Goal: Task Accomplishment & Management: Manage account settings

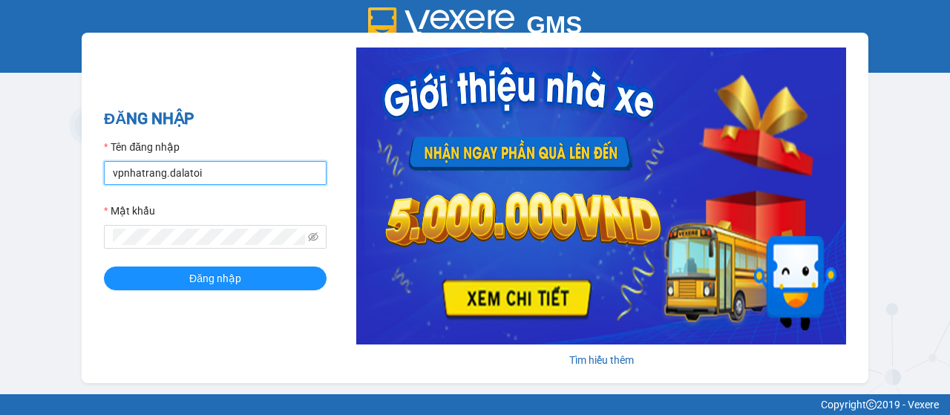
click at [179, 167] on input "vpnhatrang.dalatoi" at bounding box center [215, 173] width 223 height 24
type input "quanly.dalatoi"
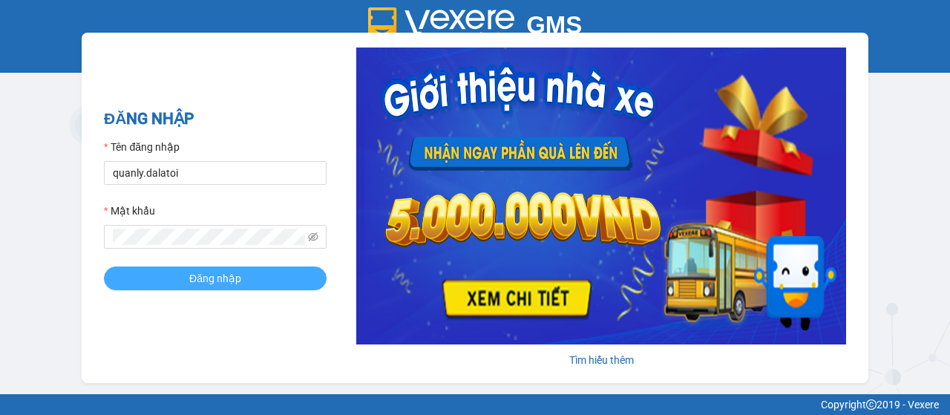
click at [127, 284] on button "Đăng nhập" at bounding box center [215, 278] width 223 height 24
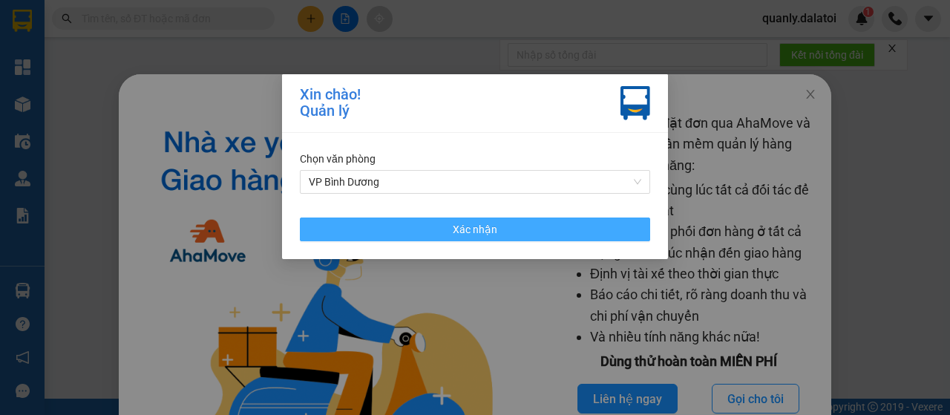
click at [370, 232] on button "Xác nhận" at bounding box center [475, 229] width 350 height 24
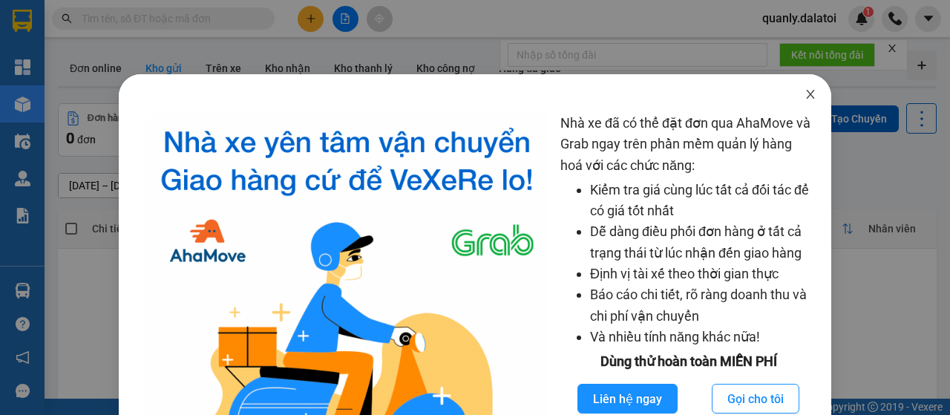
click at [806, 98] on icon "close" at bounding box center [810, 94] width 12 height 12
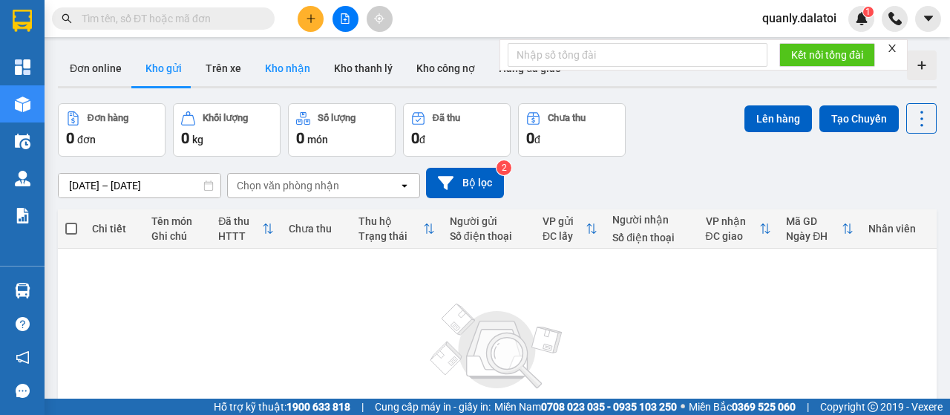
click at [258, 72] on button "Kho nhận" at bounding box center [287, 68] width 69 height 36
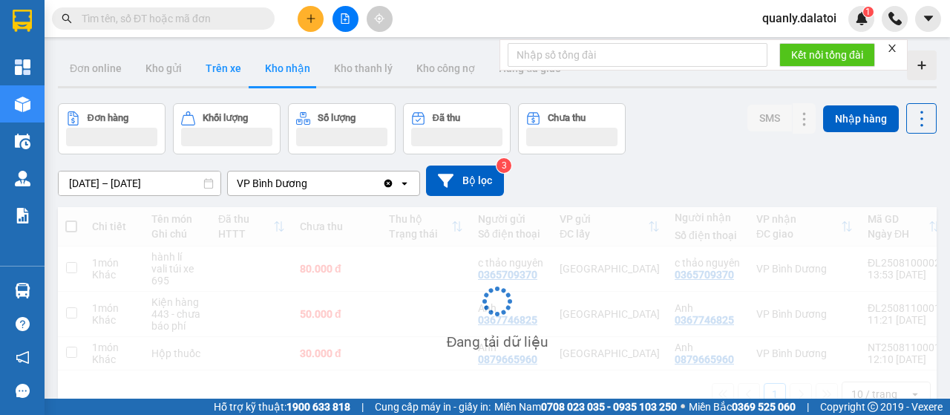
click at [240, 72] on button "Trên xe" at bounding box center [223, 68] width 59 height 36
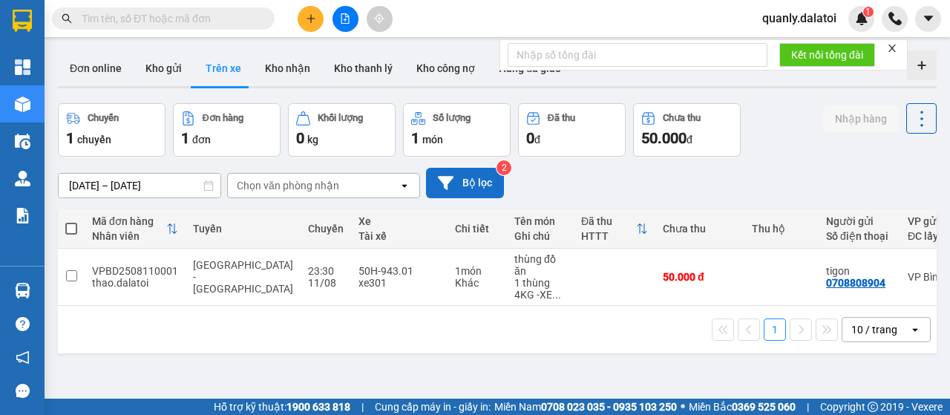
click at [497, 191] on button "Bộ lọc" at bounding box center [465, 183] width 78 height 30
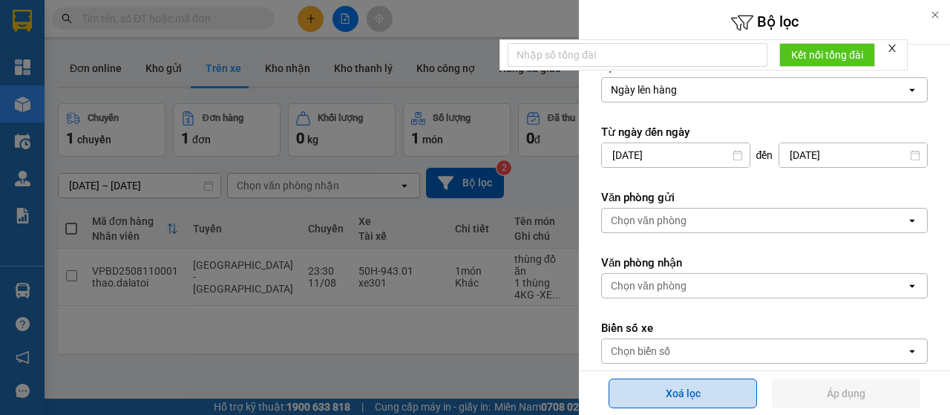
click at [643, 395] on button "Xoá lọc" at bounding box center [683, 393] width 148 height 30
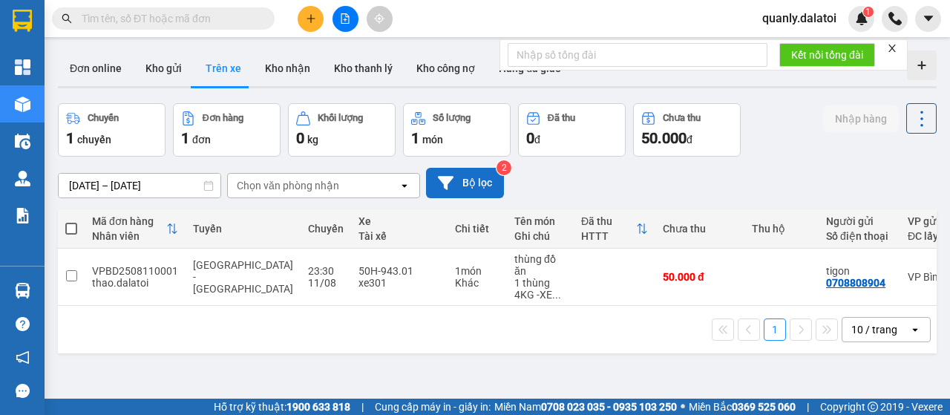
click at [453, 185] on button "Bộ lọc" at bounding box center [465, 183] width 78 height 30
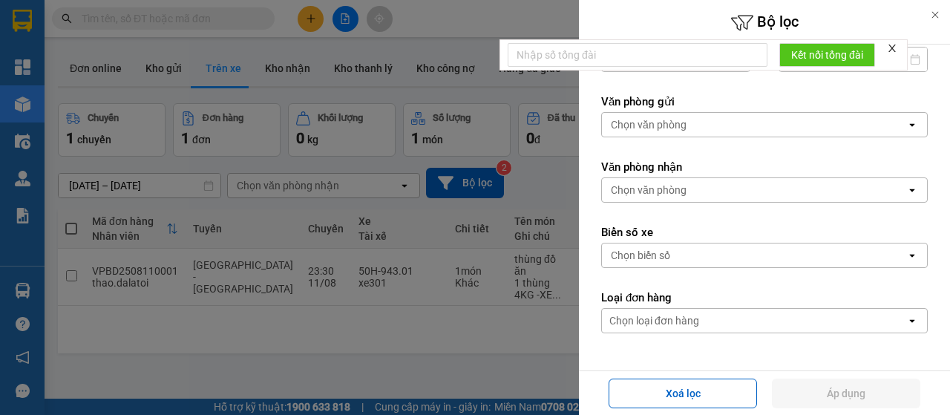
scroll to position [148, 0]
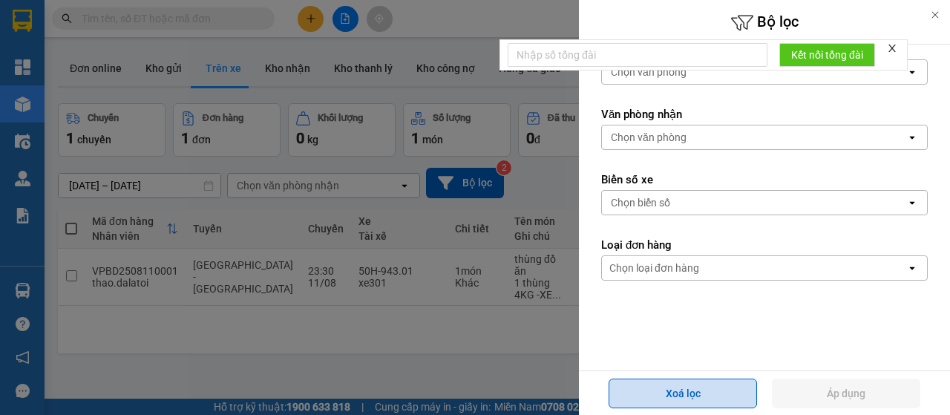
click at [693, 393] on button "Xoá lọc" at bounding box center [683, 393] width 148 height 30
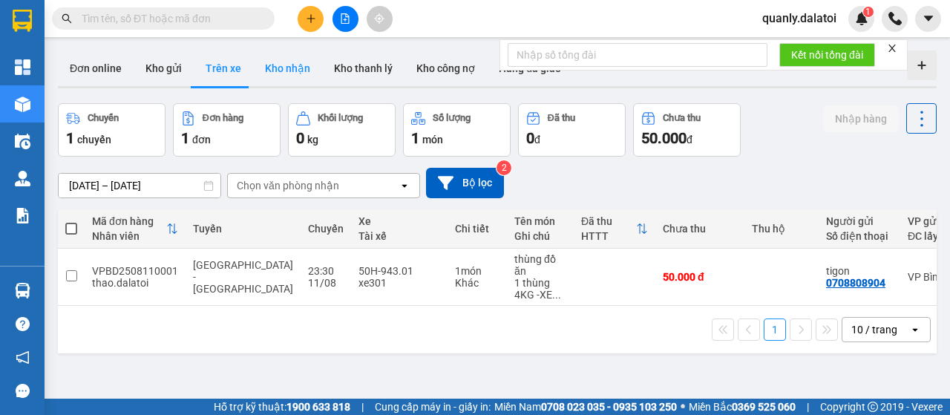
click at [292, 66] on button "Kho nhận" at bounding box center [287, 68] width 69 height 36
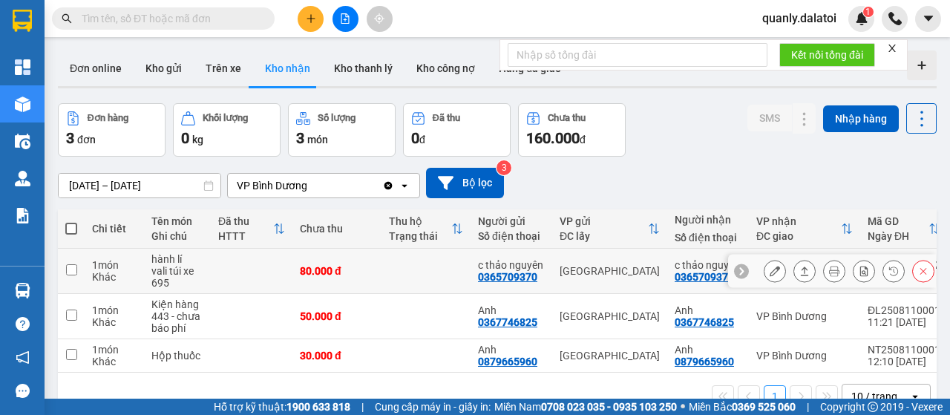
scroll to position [68, 0]
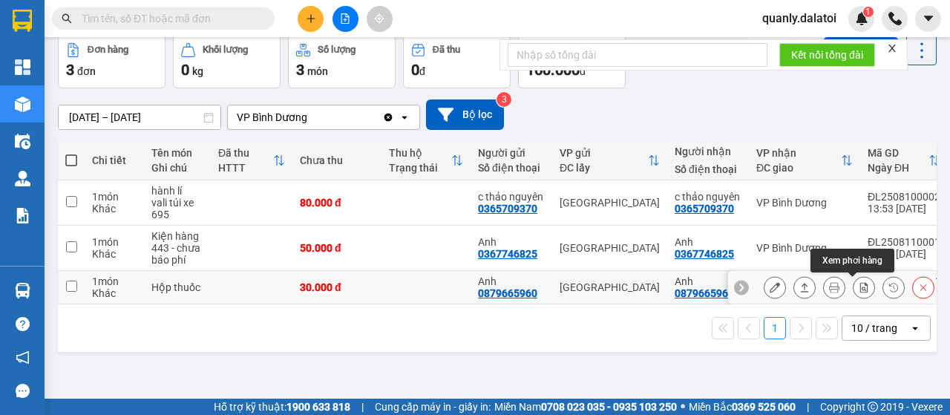
click at [859, 287] on icon at bounding box center [864, 287] width 10 height 10
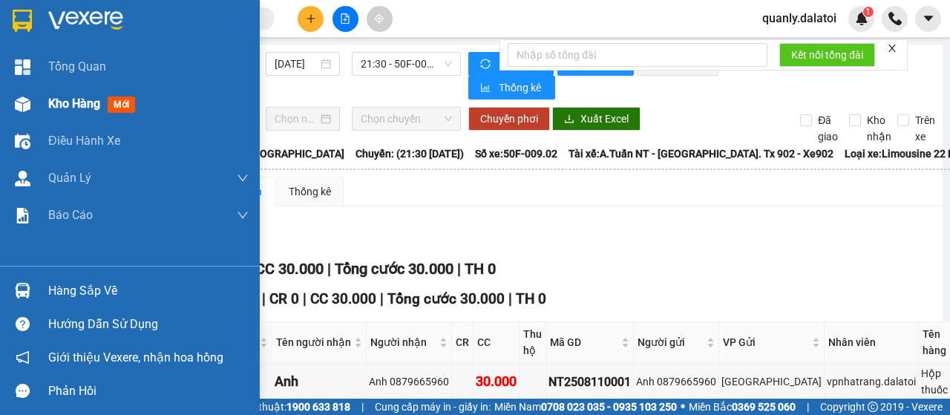
click at [61, 92] on div "Kho hàng mới" at bounding box center [148, 103] width 200 height 37
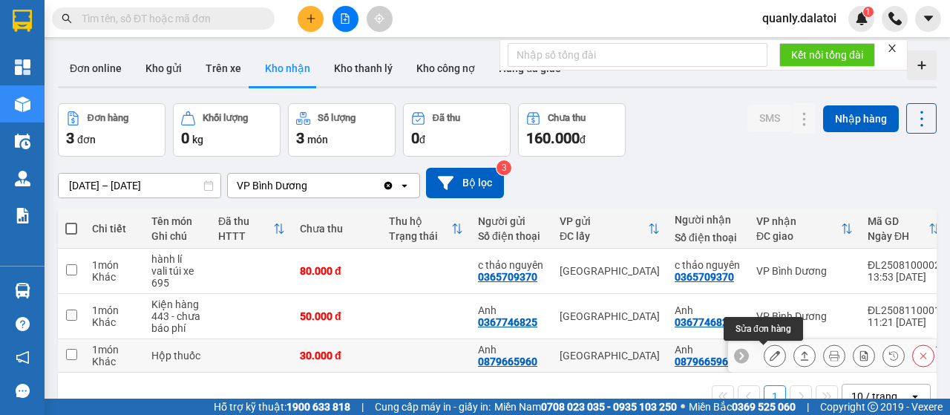
click at [765, 348] on button at bounding box center [774, 356] width 21 height 26
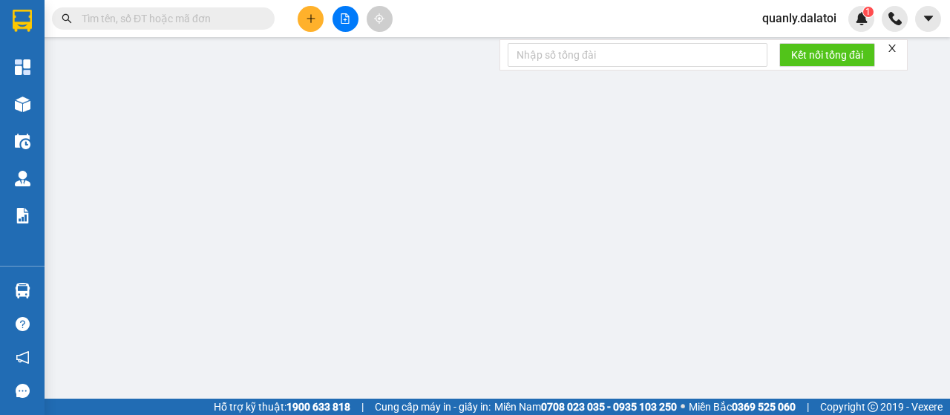
type input "0879665960"
type input "Anh"
type input "0879665960"
type input "Anh"
type input "30.000"
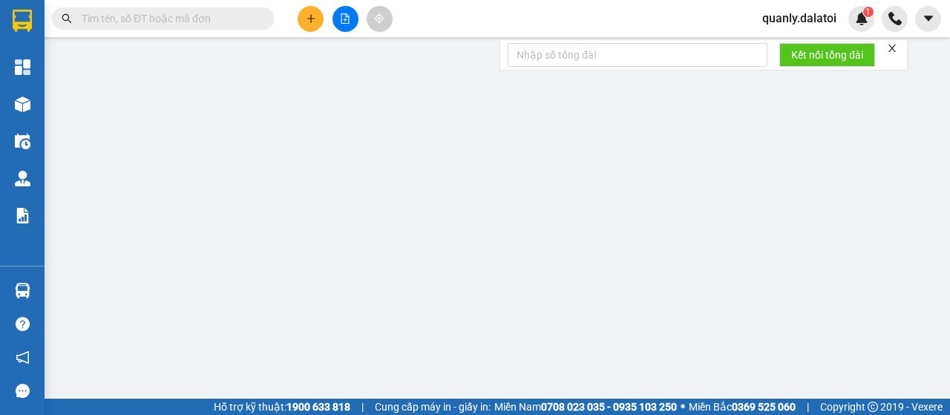
type input "30.000"
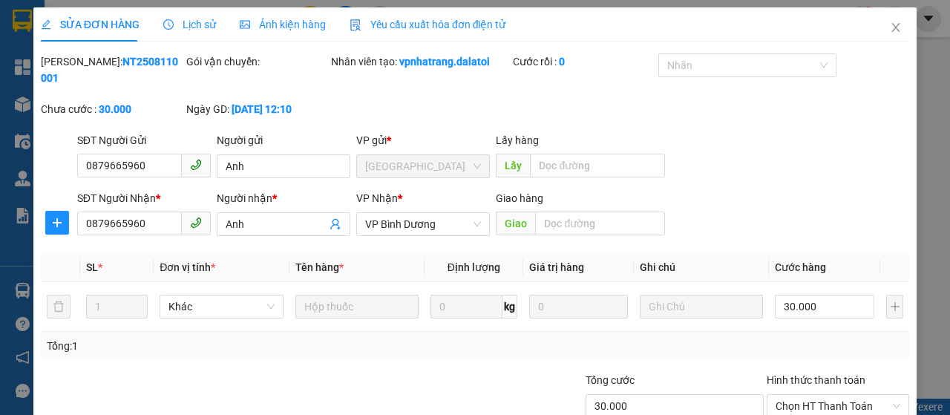
click at [188, 29] on span "Lịch sử" at bounding box center [189, 25] width 53 height 12
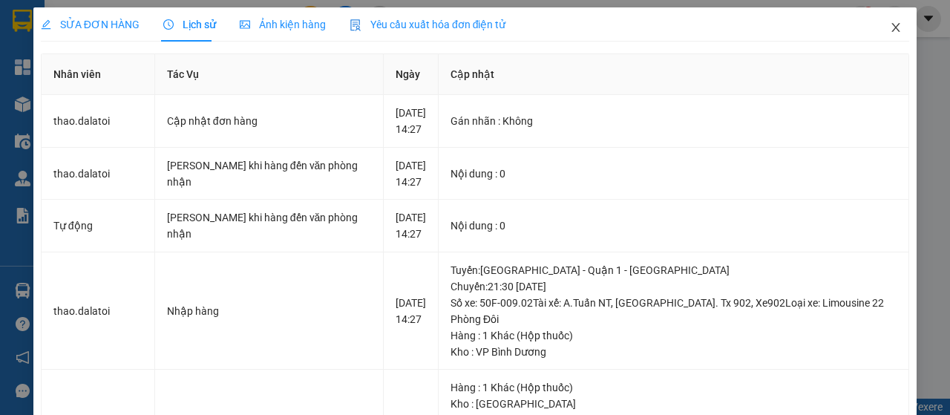
click at [892, 30] on icon "close" at bounding box center [896, 27] width 8 height 9
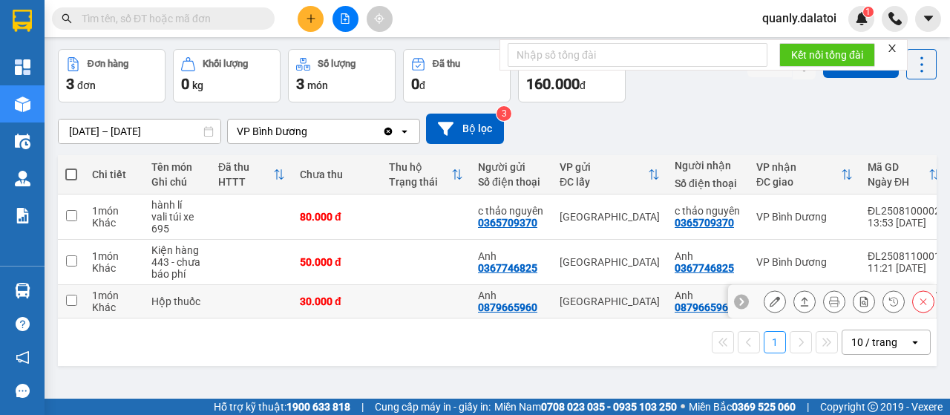
scroll to position [68, 0]
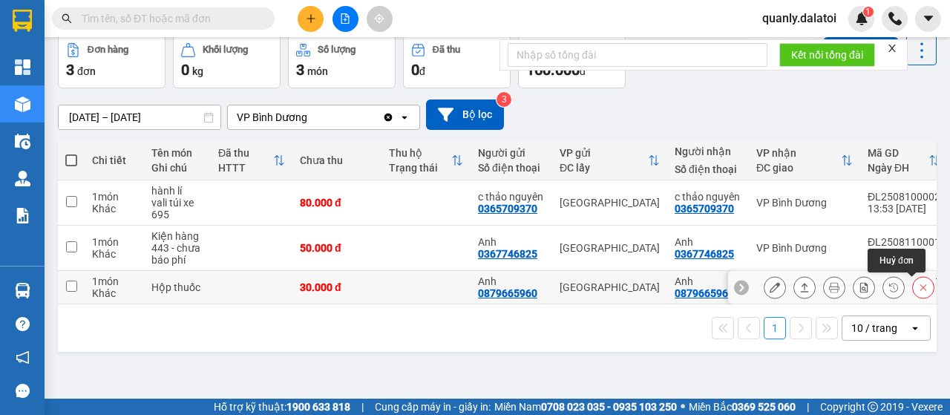
click at [918, 289] on icon at bounding box center [923, 287] width 10 height 10
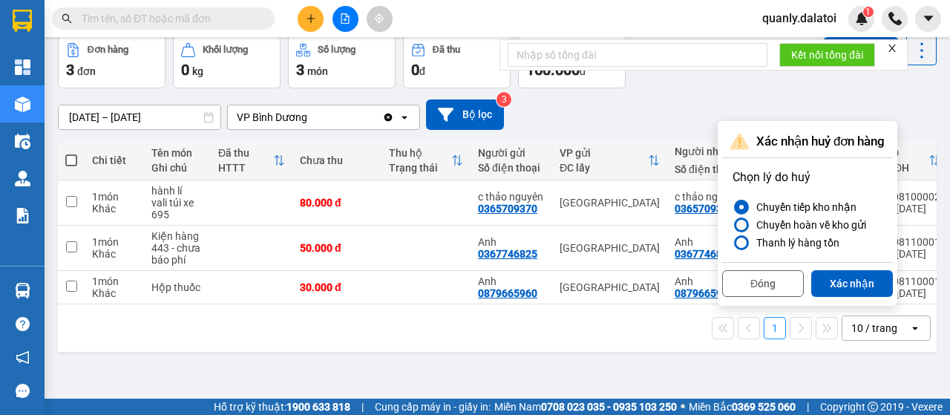
click at [811, 228] on div "Chuyển hoàn về kho gửi" at bounding box center [808, 225] width 116 height 18
click at [732, 225] on input "Chuyển hoàn về kho gửi" at bounding box center [732, 225] width 0 height 0
click at [837, 281] on button "Xác nhận" at bounding box center [852, 283] width 82 height 27
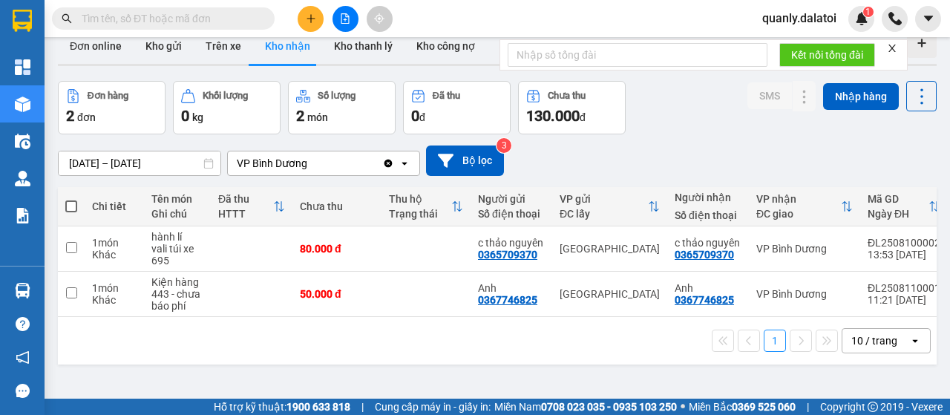
scroll to position [0, 0]
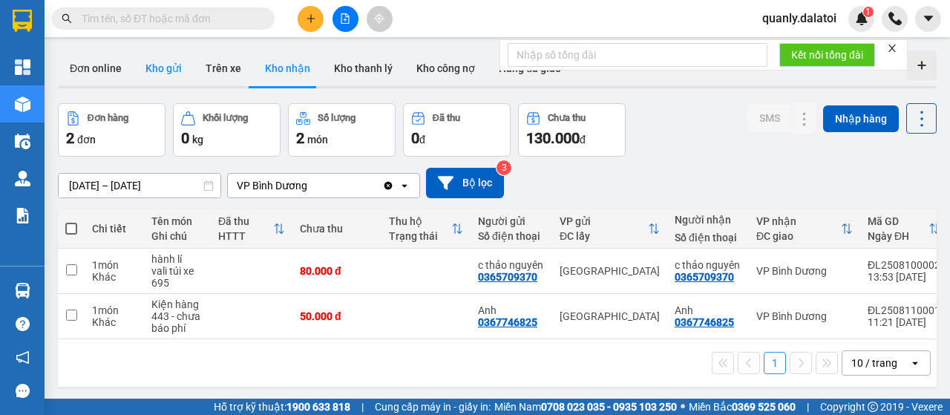
click at [162, 63] on button "Kho gửi" at bounding box center [164, 68] width 60 height 36
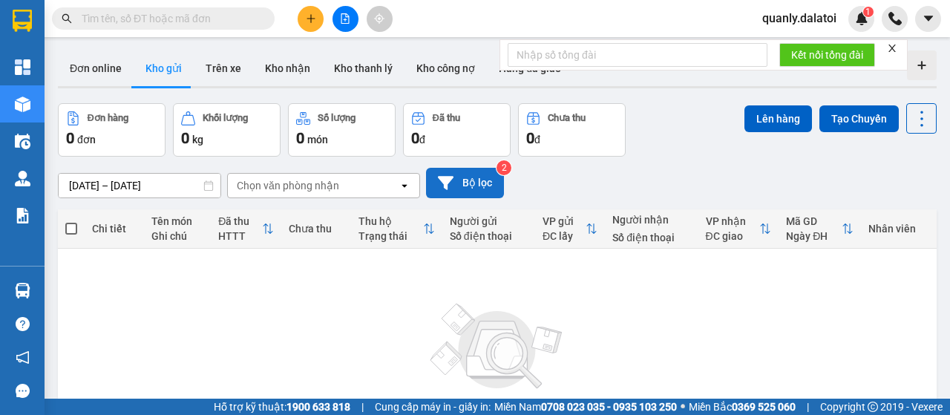
click at [451, 185] on icon at bounding box center [446, 183] width 16 height 16
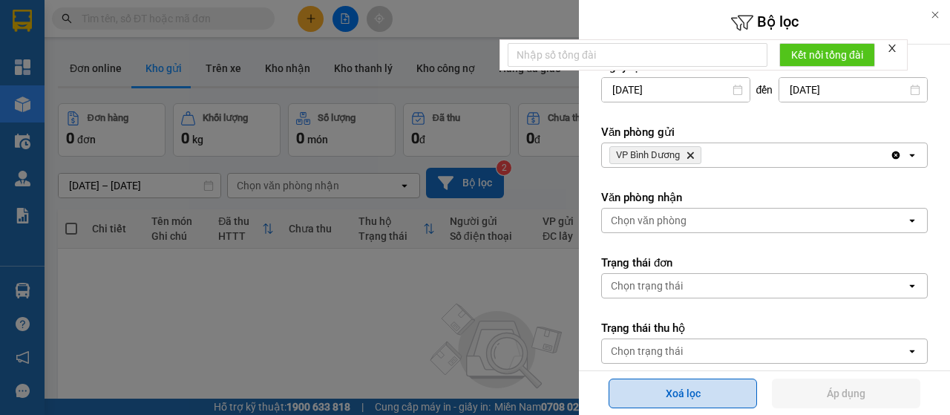
click at [646, 396] on button "Xoá lọc" at bounding box center [683, 393] width 148 height 30
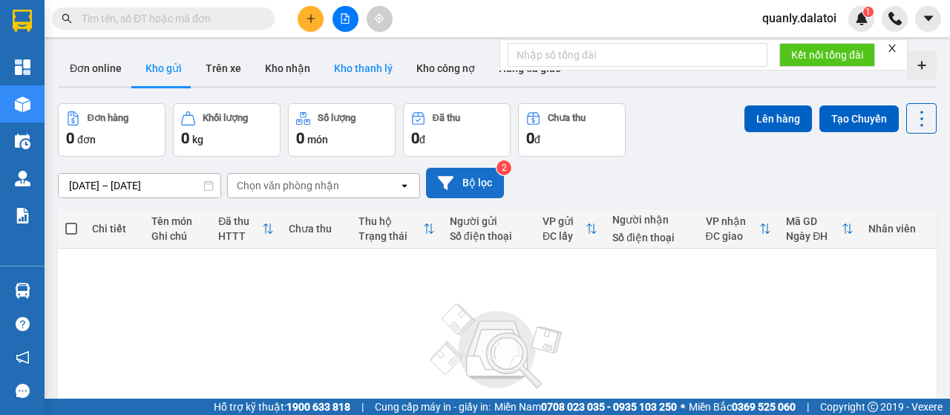
click at [349, 62] on button "Kho thanh lý" at bounding box center [363, 68] width 82 height 36
type input "[DATE] – [DATE]"
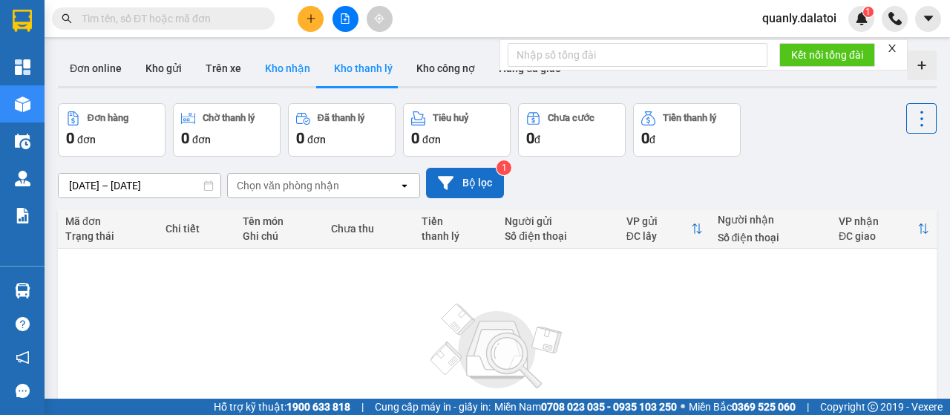
click at [283, 71] on button "Kho nhận" at bounding box center [287, 68] width 69 height 36
